Goal: Task Accomplishment & Management: Manage account settings

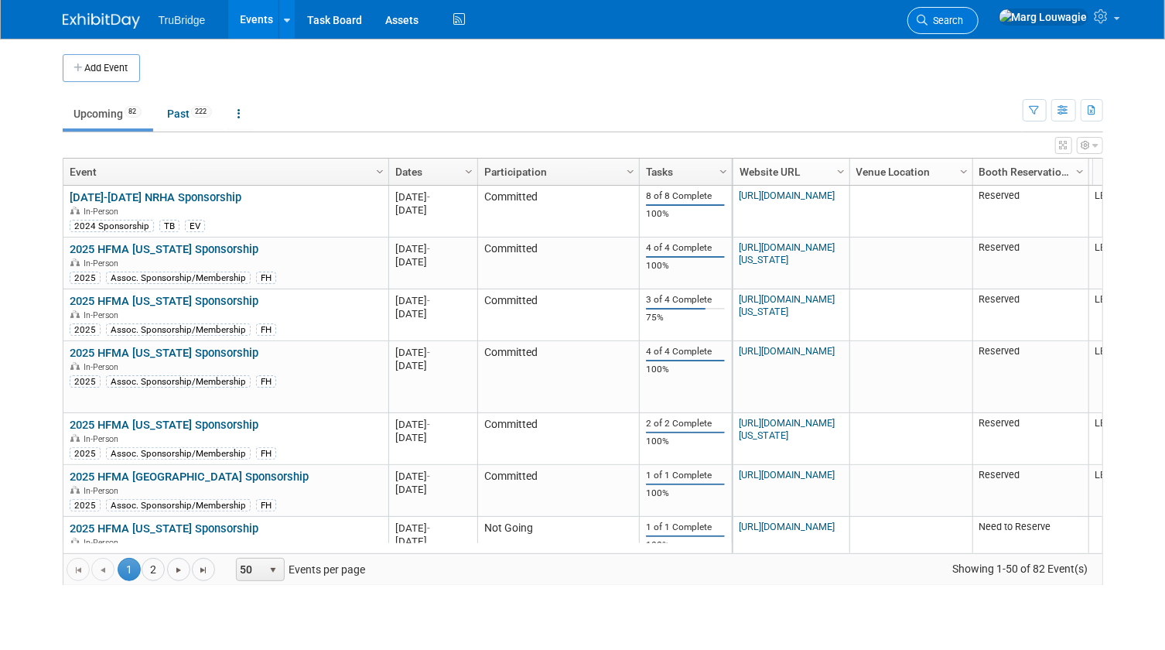
click at [964, 18] on span "Search" at bounding box center [946, 21] width 36 height 12
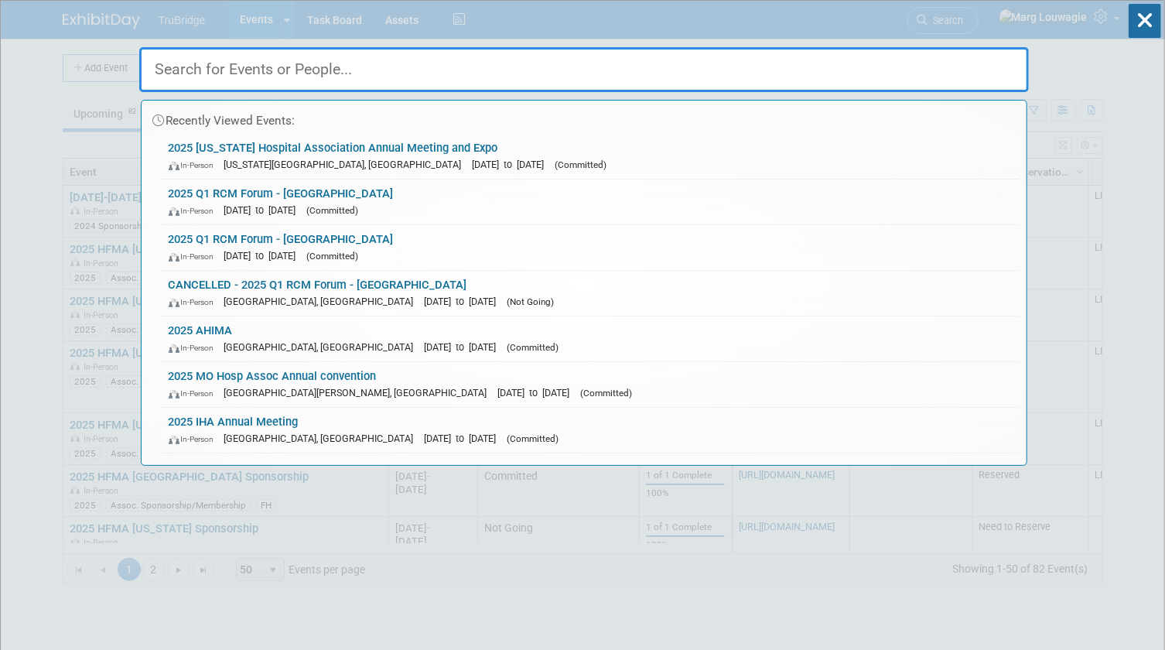
click at [967, 62] on input "text" at bounding box center [584, 69] width 890 height 45
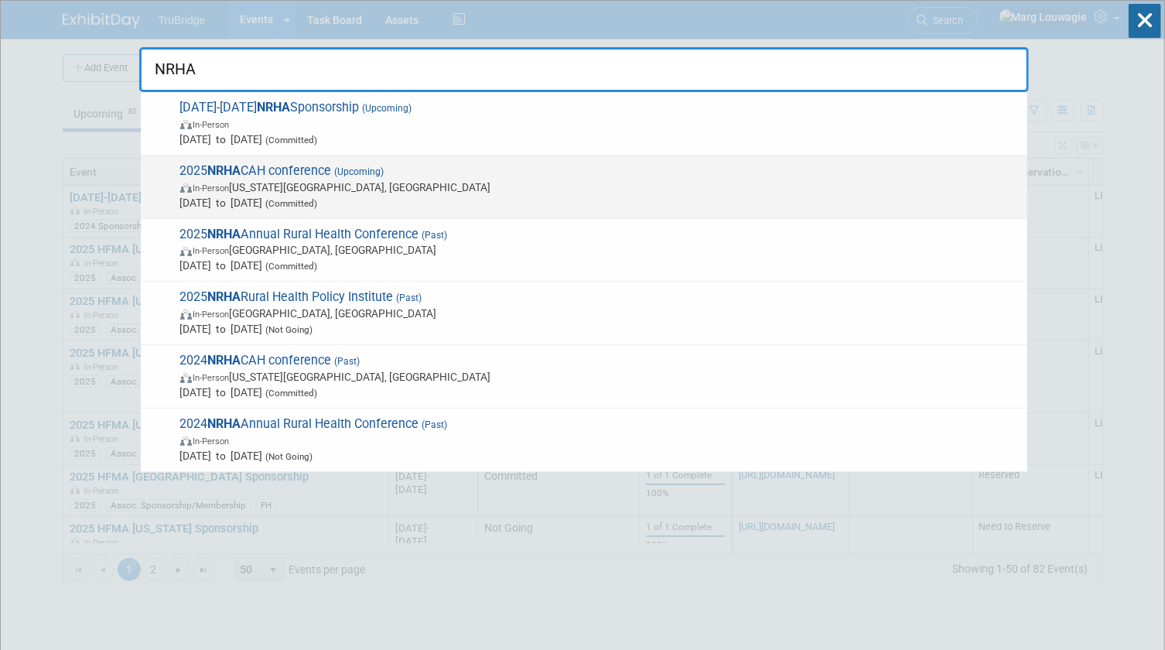
type input "NRHA"
click at [410, 179] on span "In-Person Kansas City, MO" at bounding box center [599, 186] width 839 height 15
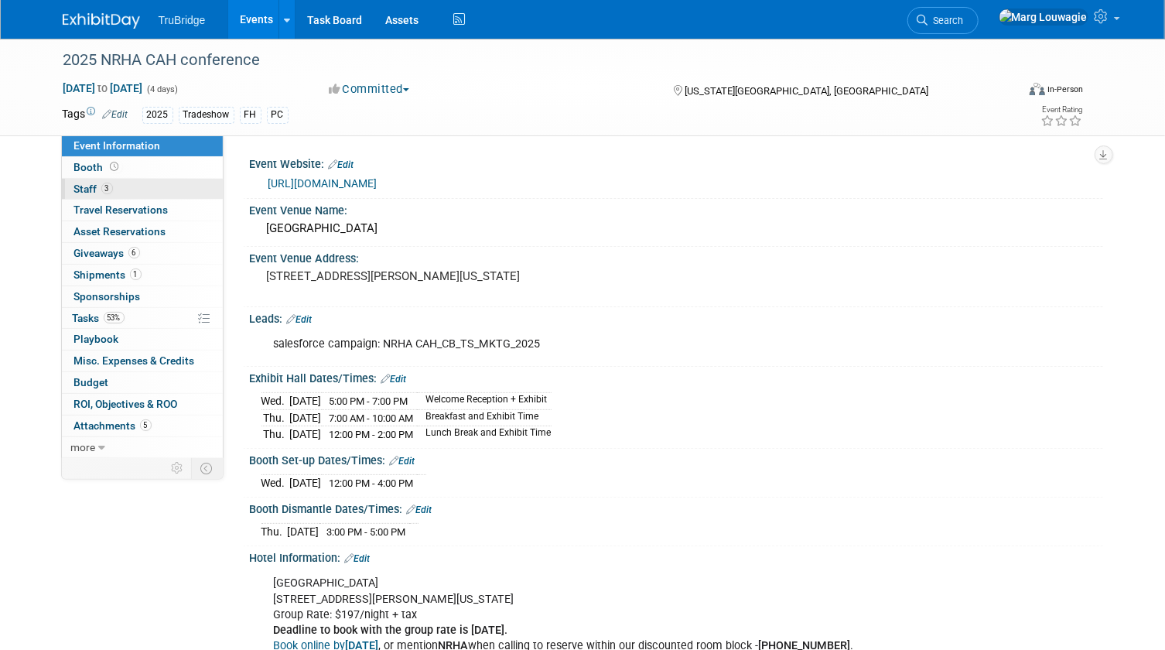
click at [126, 190] on link "3 Staff 3" at bounding box center [142, 189] width 161 height 21
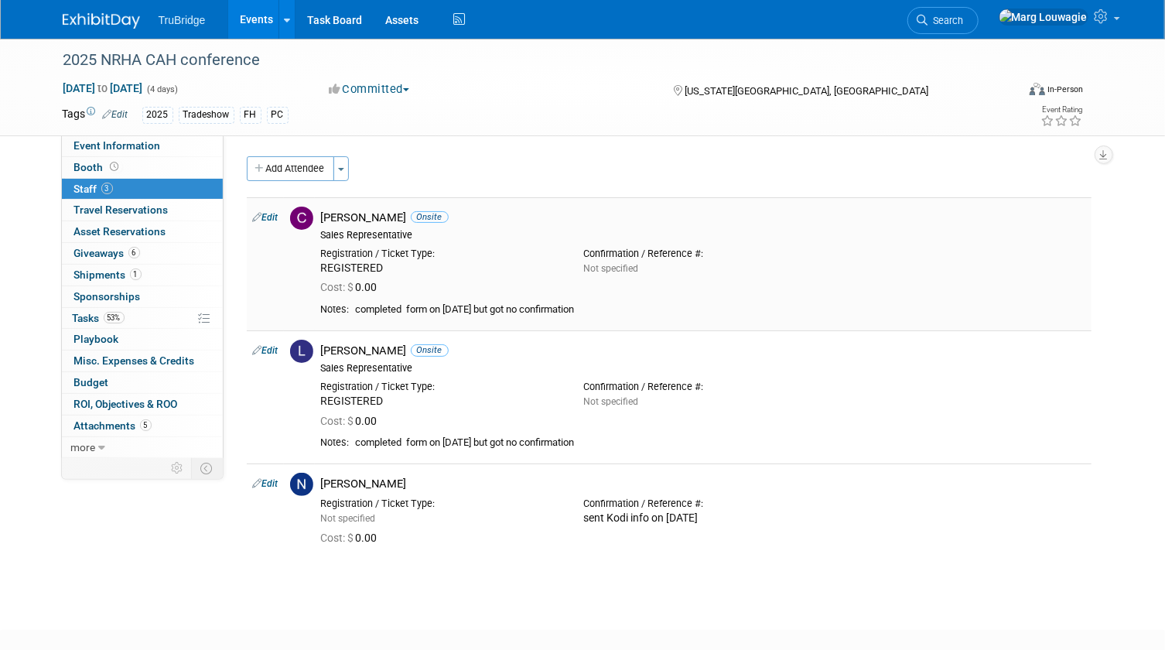
click at [275, 215] on link "Edit" at bounding box center [266, 217] width 26 height 11
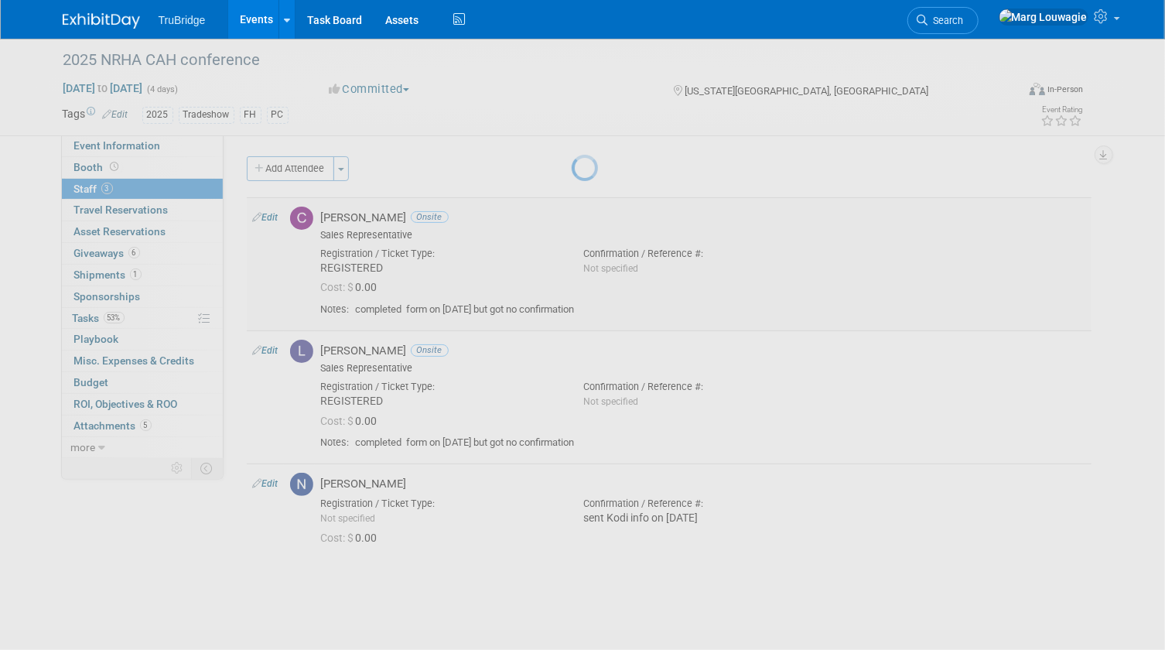
select select "0a52f2e6-e70b-4b88-969d-3eb779fdbfcc"
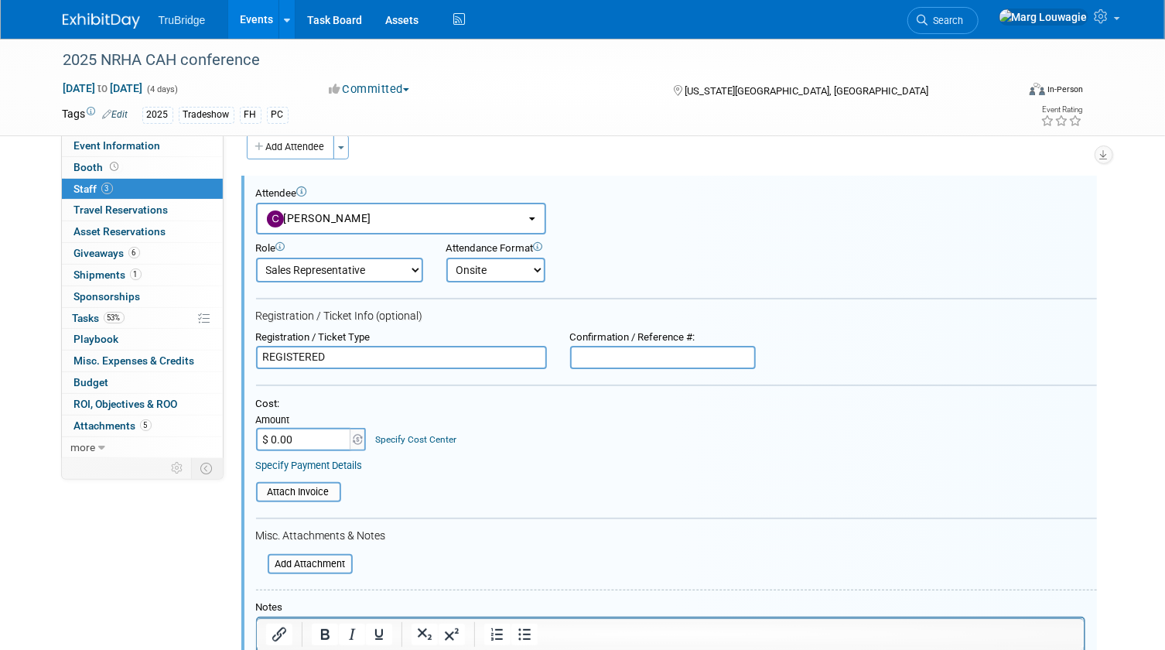
click at [261, 355] on input "REGISTERED" at bounding box center [401, 357] width 291 height 23
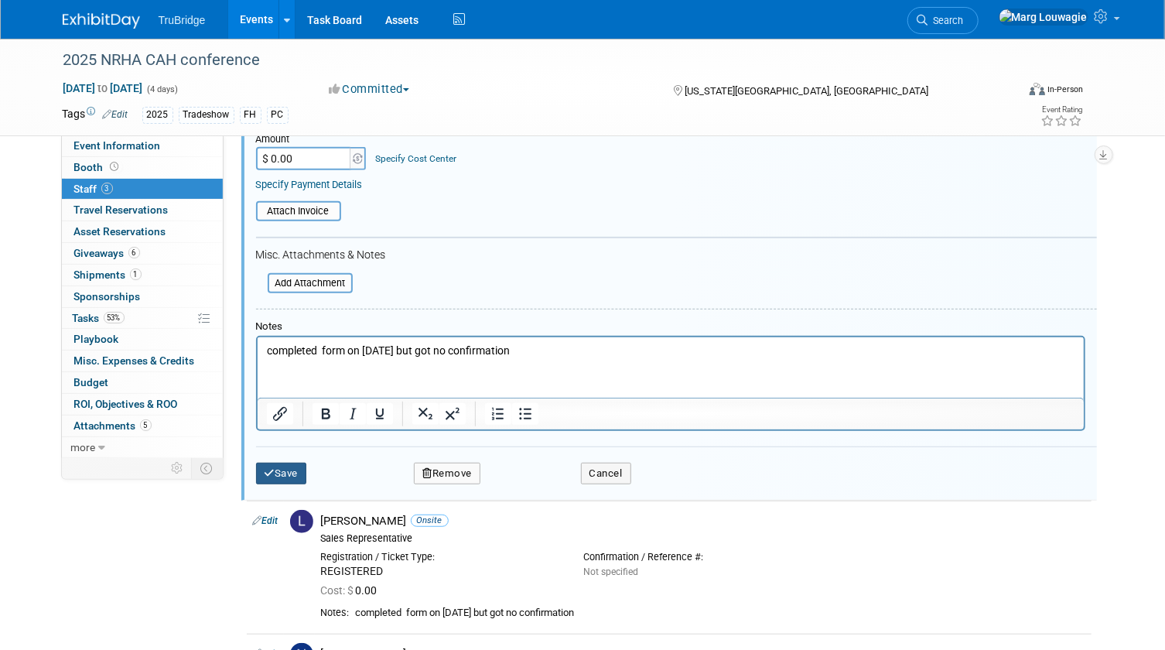
type input "NOT ATTENDING - REGISTERED"
click at [285, 470] on button "Save" at bounding box center [281, 474] width 51 height 22
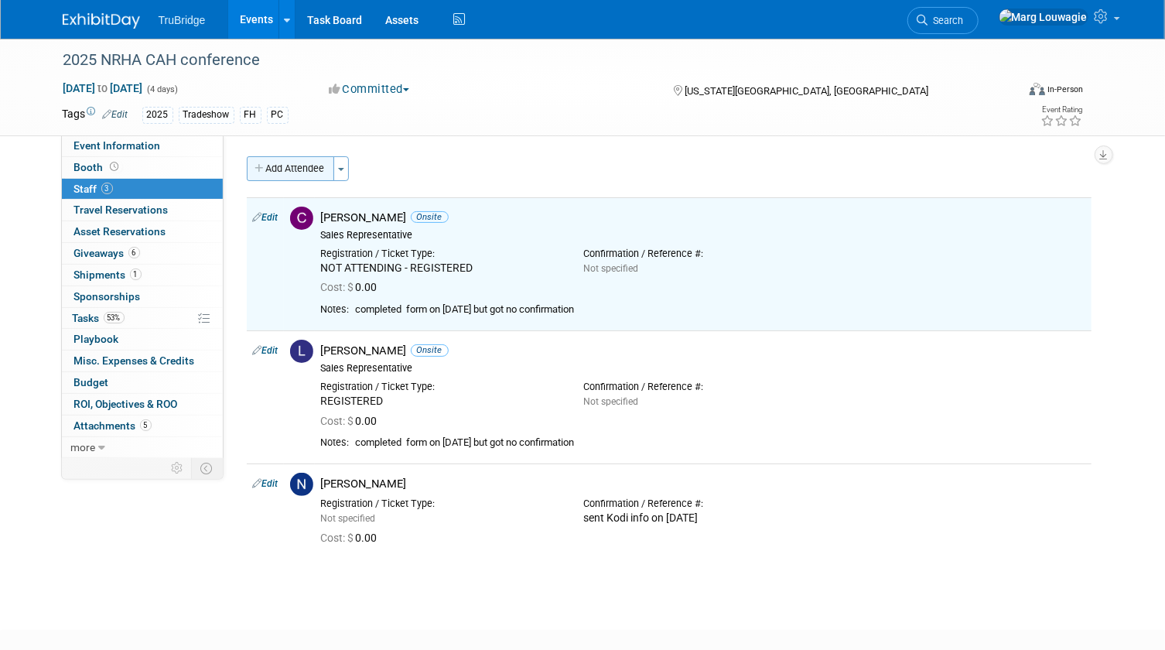
click at [313, 169] on button "Add Attendee" at bounding box center [290, 168] width 87 height 25
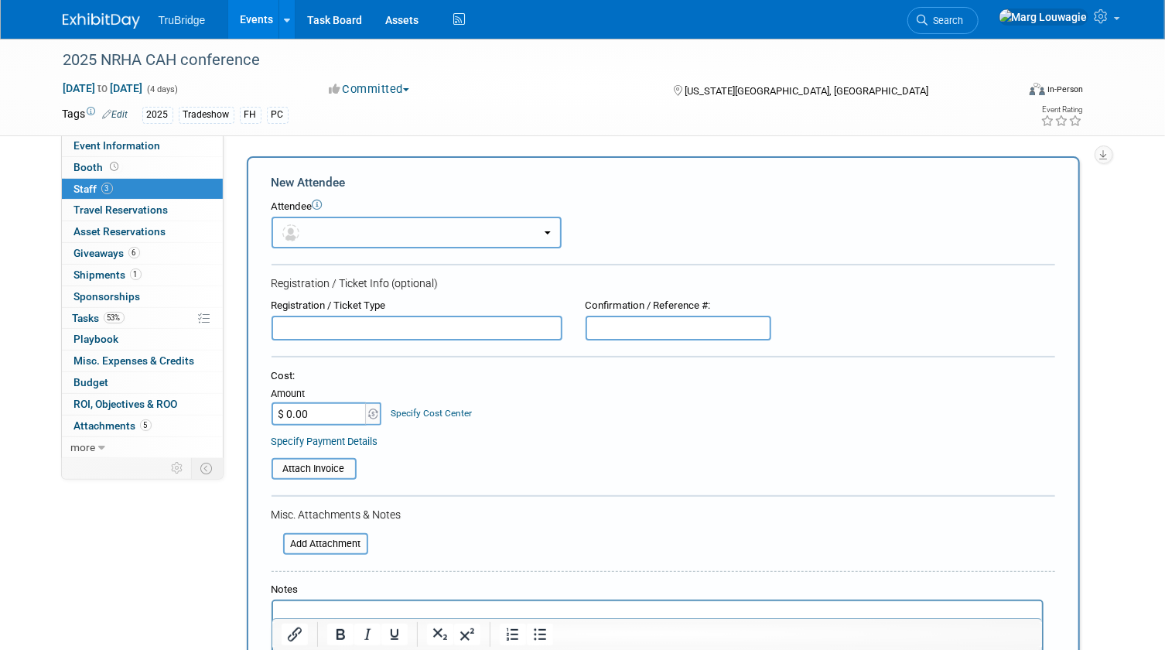
click at [349, 239] on button "button" at bounding box center [417, 233] width 290 height 32
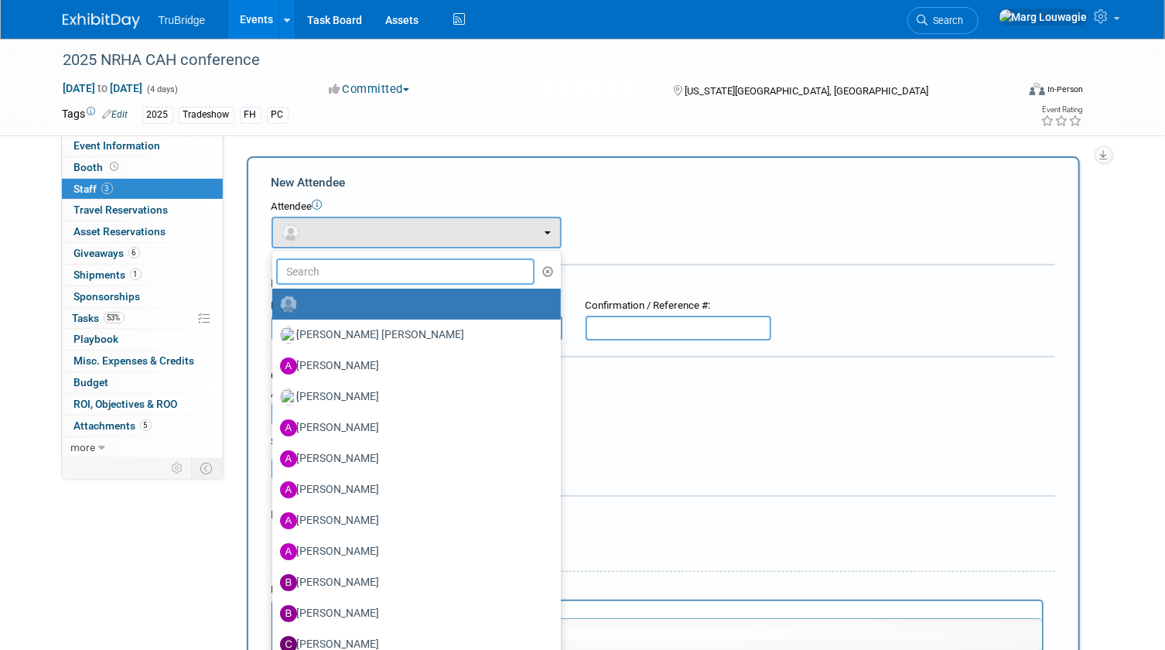
click at [368, 272] on input "text" at bounding box center [405, 271] width 259 height 26
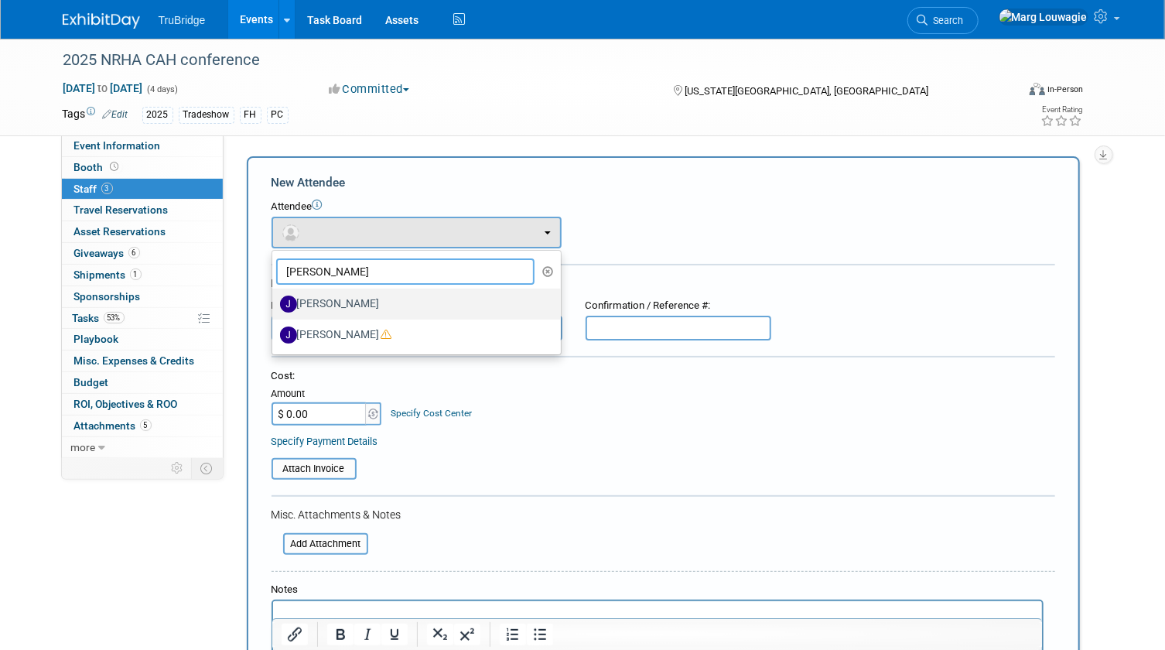
type input "[PERSON_NAME]"
click at [368, 308] on label "[PERSON_NAME]" at bounding box center [412, 304] width 265 height 25
click at [275, 307] on input "[PERSON_NAME]" at bounding box center [270, 302] width 10 height 10
select select "1a17d5e0-5391-4d89-9d11-eba27dab6b0b"
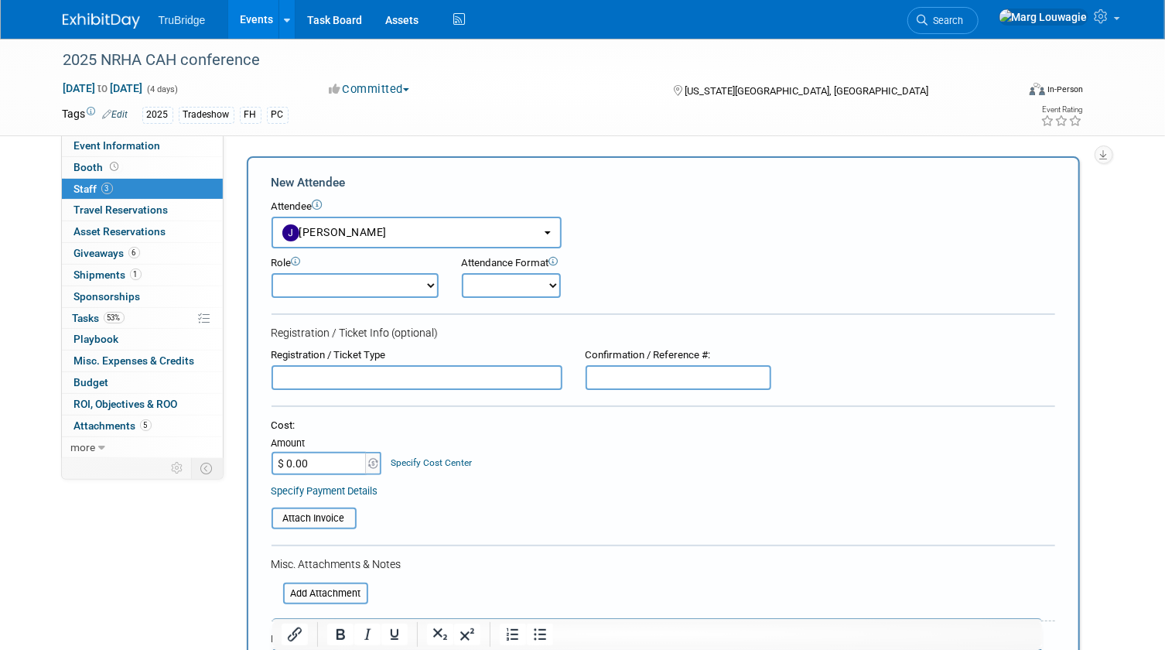
click at [371, 288] on select "Demonstrator Host Leadership Marketing Planner Presenter Sales Representative" at bounding box center [355, 285] width 167 height 25
select select "4"
click at [272, 273] on select "Demonstrator Host Leadership Marketing Planner Presenter Sales Representative" at bounding box center [355, 285] width 167 height 25
click at [487, 287] on select "Onsite Remote" at bounding box center [511, 285] width 99 height 25
select select "1"
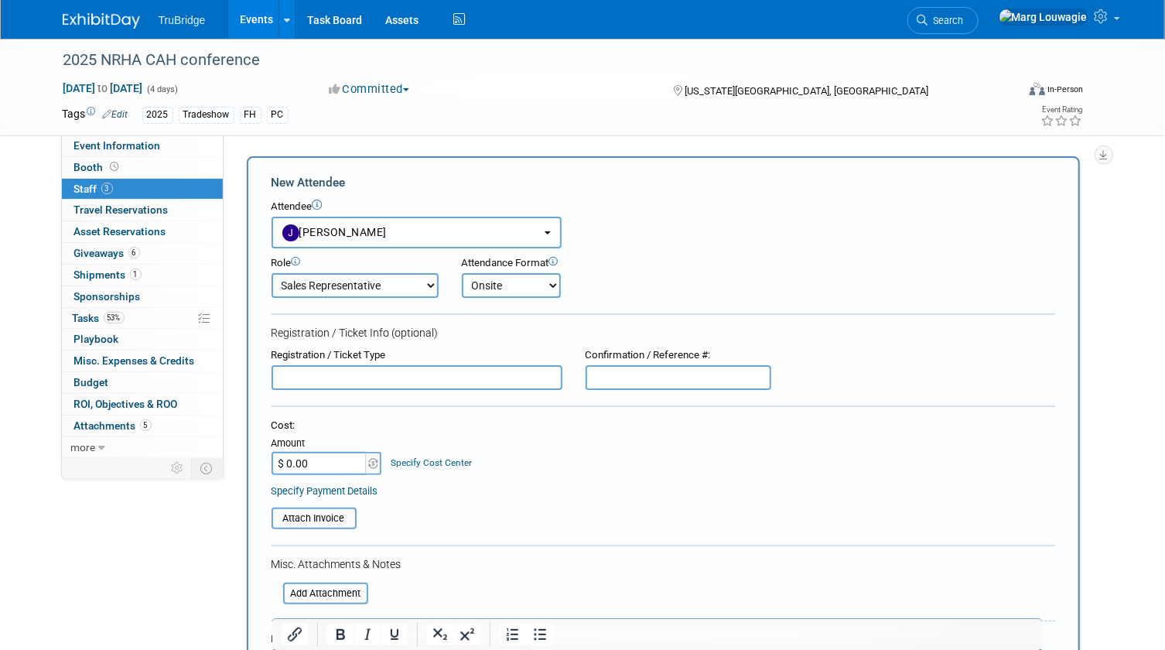
click at [462, 273] on select "Onsite Remote" at bounding box center [511, 285] width 99 height 25
click at [458, 377] on input "text" at bounding box center [417, 377] width 291 height 25
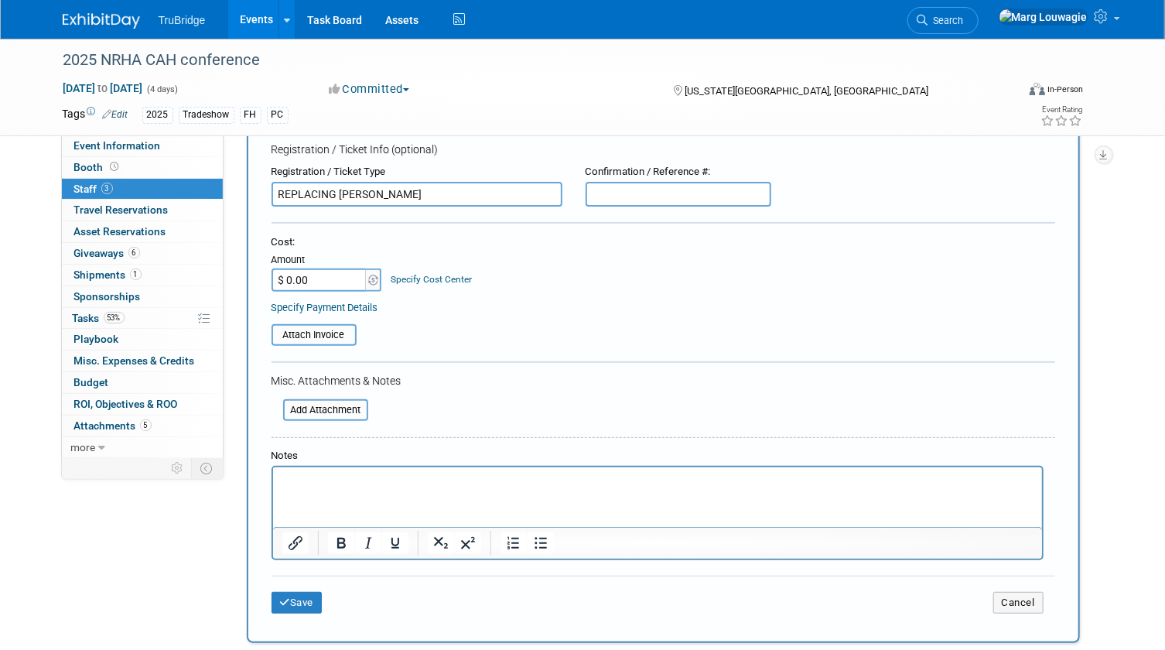
scroll to position [210, 0]
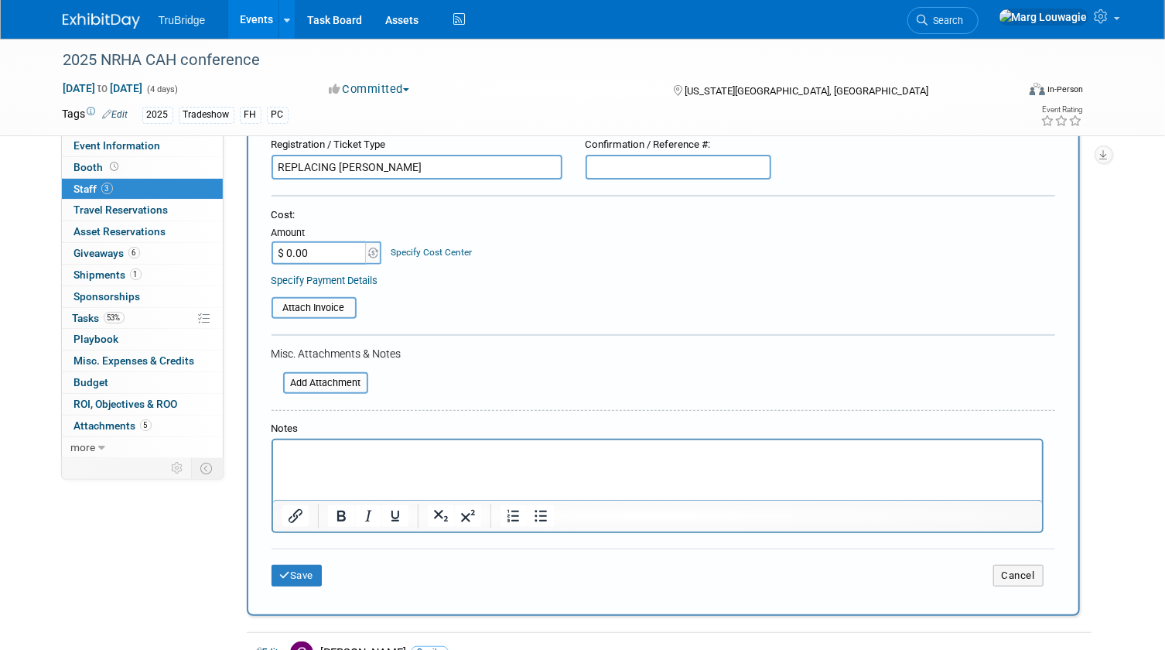
type input "REPLACING [PERSON_NAME]"
click at [369, 447] on p "Rich Text Area. Press ALT-0 for help." at bounding box center [657, 453] width 751 height 15
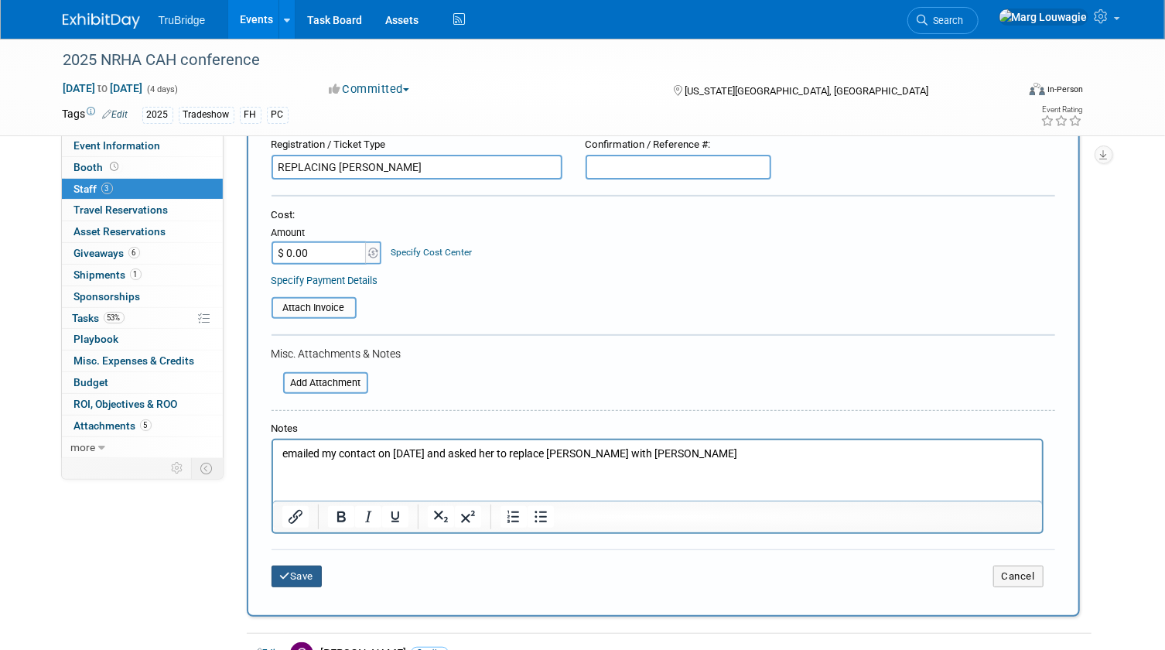
click at [300, 569] on button "Save" at bounding box center [297, 577] width 51 height 22
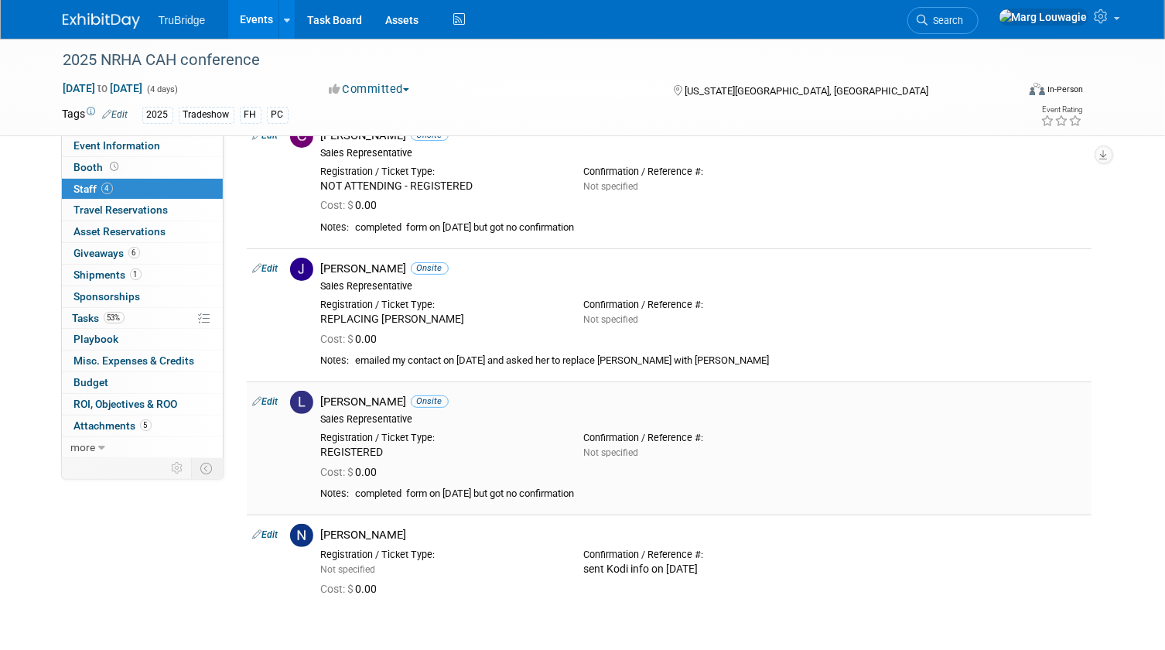
scroll to position [70, 0]
